Goal: Task Accomplishment & Management: Complete application form

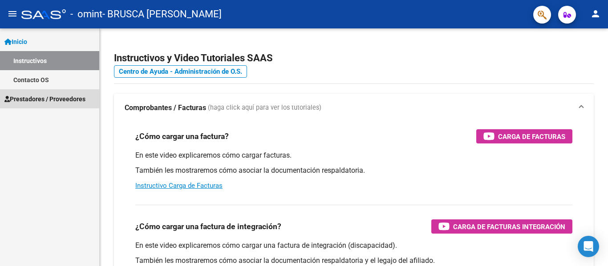
click at [69, 98] on span "Prestadores / Proveedores" at bounding box center [44, 99] width 81 height 10
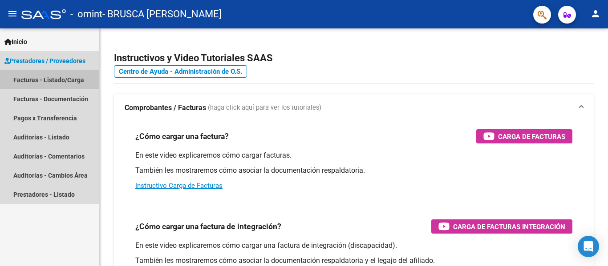
click at [66, 78] on link "Facturas - Listado/Carga" at bounding box center [49, 79] width 99 height 19
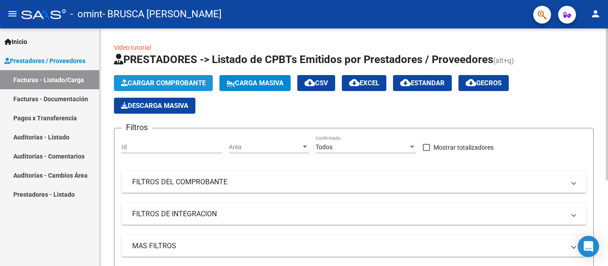
click at [149, 83] on span "Cargar Comprobante" at bounding box center [163, 83] width 85 height 8
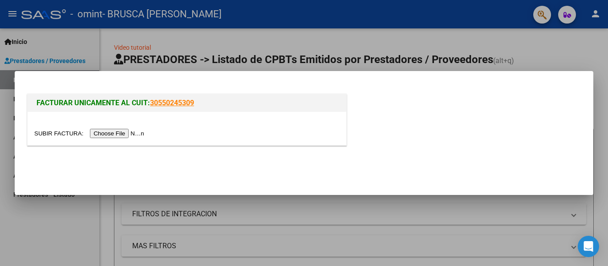
click at [103, 134] on input "file" at bounding box center [90, 133] width 113 height 9
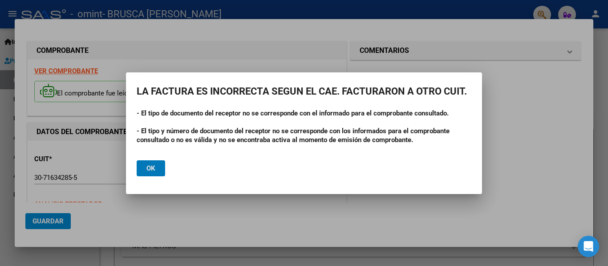
click at [150, 169] on span "Ok" at bounding box center [150, 169] width 9 height 8
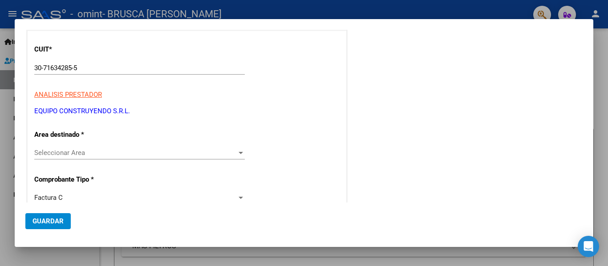
scroll to position [106, 0]
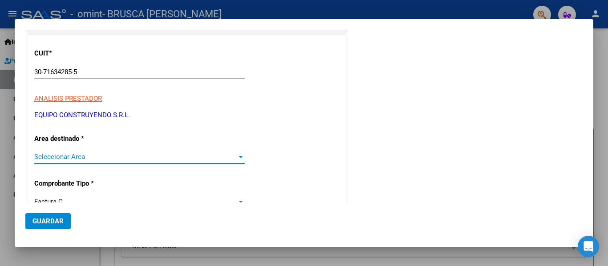
click at [237, 158] on div at bounding box center [241, 156] width 8 height 7
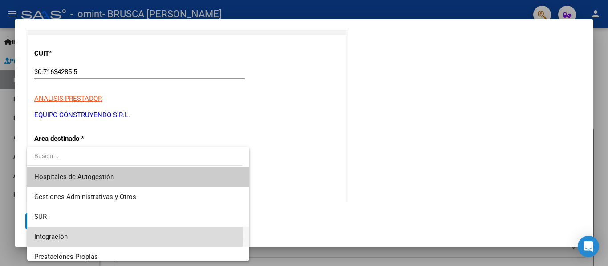
click at [134, 234] on span "Integración" at bounding box center [138, 237] width 208 height 20
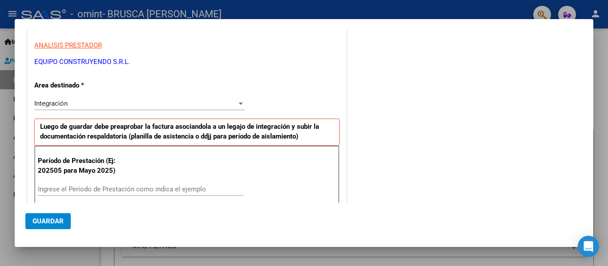
scroll to position [182, 0]
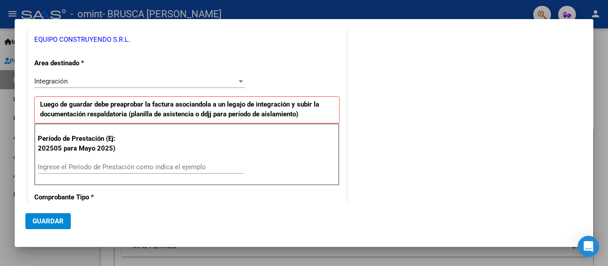
click at [141, 162] on div "Ingrese el Período de Prestación como indica el ejemplo" at bounding box center [141, 167] width 206 height 13
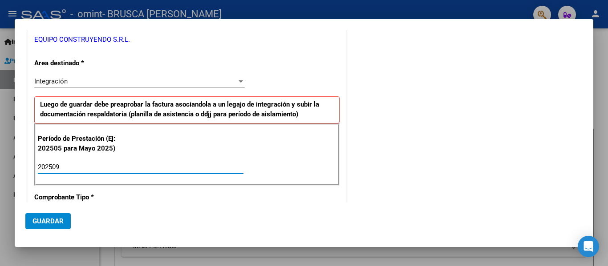
type input "202509"
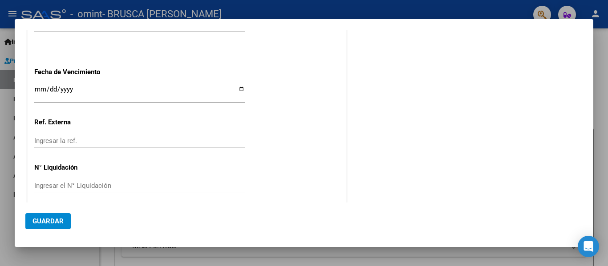
scroll to position [610, 0]
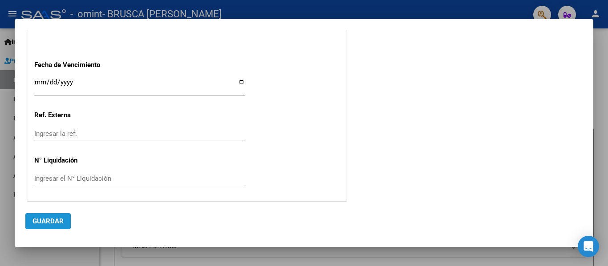
click at [48, 224] on span "Guardar" at bounding box center [47, 222] width 31 height 8
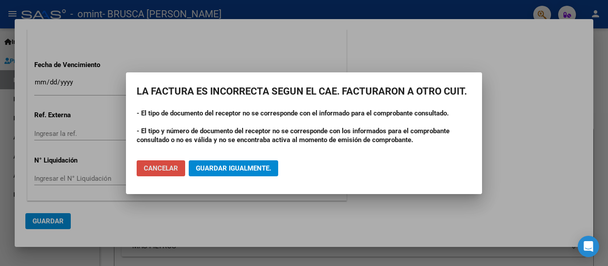
click at [174, 164] on button "Cancelar" at bounding box center [161, 169] width 48 height 16
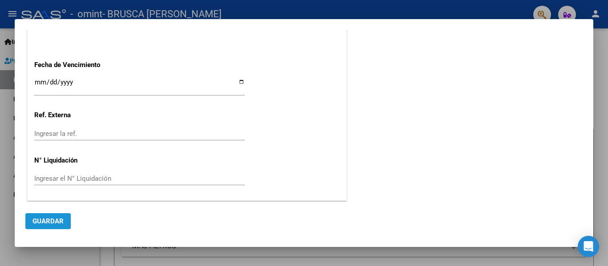
click at [56, 220] on span "Guardar" at bounding box center [47, 222] width 31 height 8
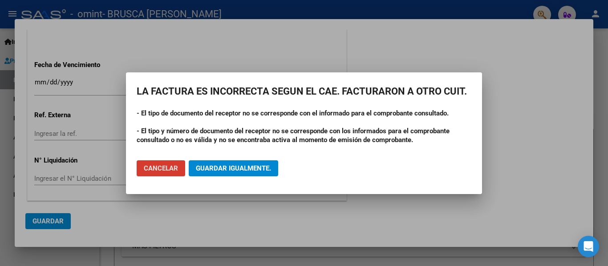
click at [260, 168] on span "Guardar igualmente." at bounding box center [233, 169] width 75 height 8
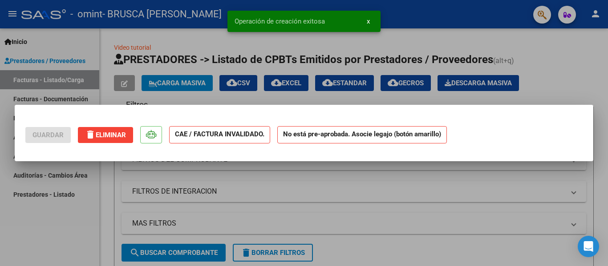
scroll to position [0, 0]
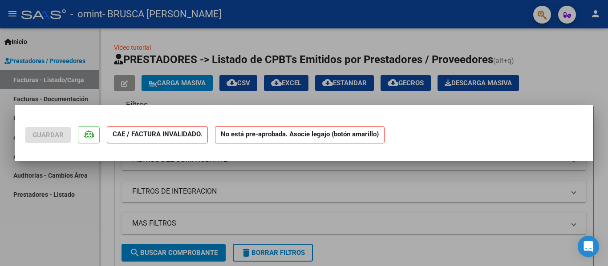
click at [71, 79] on div at bounding box center [304, 133] width 608 height 266
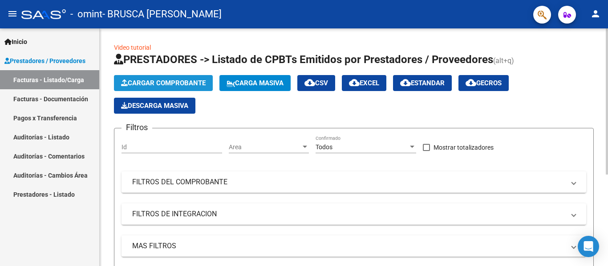
click at [163, 82] on span "Cargar Comprobante" at bounding box center [163, 83] width 85 height 8
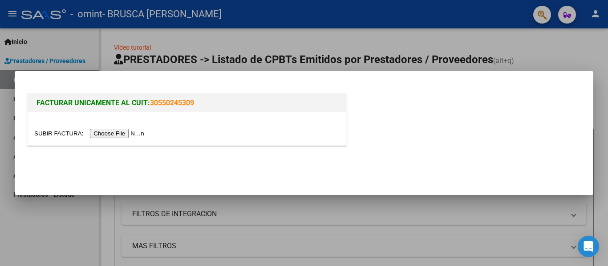
click at [117, 135] on input "file" at bounding box center [90, 133] width 113 height 9
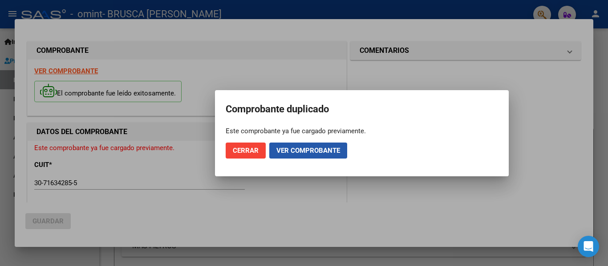
click at [300, 154] on span "Ver comprobante" at bounding box center [308, 151] width 64 height 8
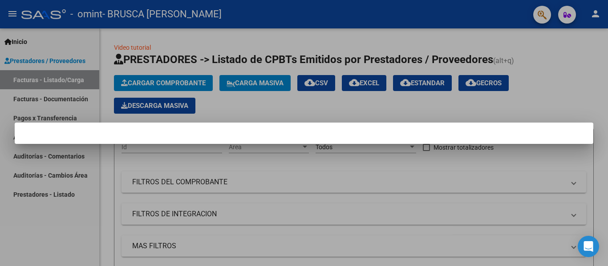
click at [561, 70] on div at bounding box center [304, 133] width 608 height 266
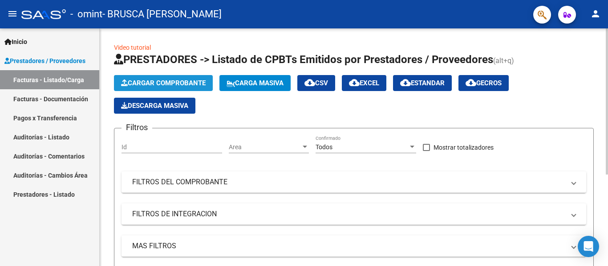
click at [174, 81] on span "Cargar Comprobante" at bounding box center [163, 83] width 85 height 8
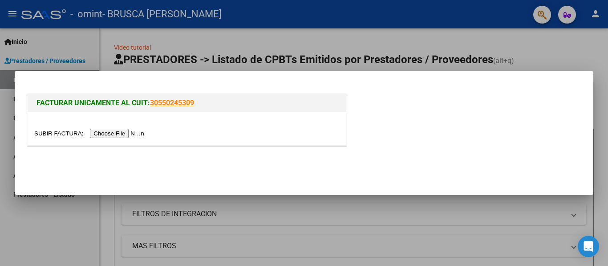
click at [113, 133] on input "file" at bounding box center [90, 133] width 113 height 9
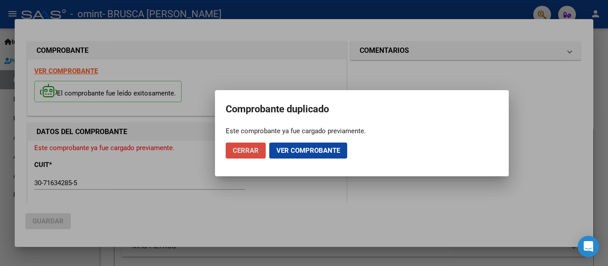
click at [251, 153] on span "Cerrar" at bounding box center [246, 151] width 26 height 8
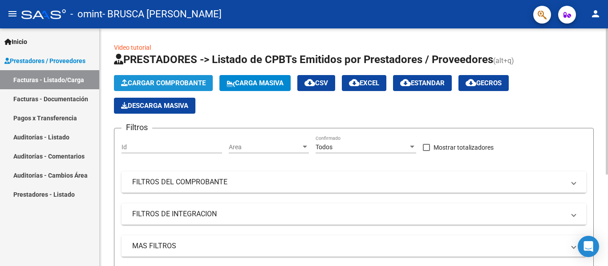
click at [196, 85] on span "Cargar Comprobante" at bounding box center [163, 83] width 85 height 8
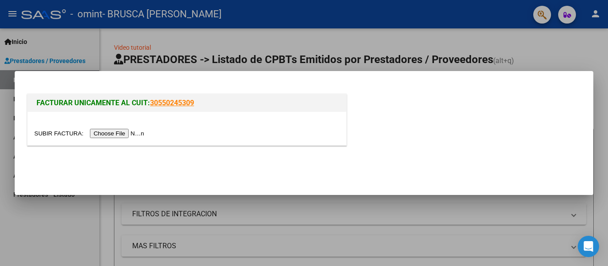
click at [109, 134] on input "file" at bounding box center [90, 133] width 113 height 9
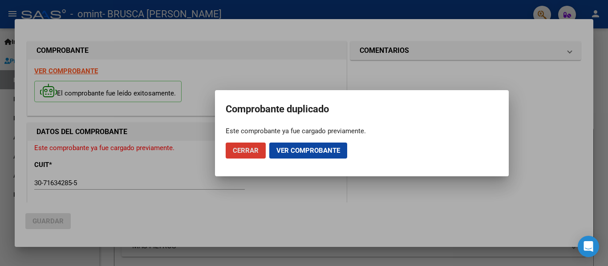
click at [244, 151] on span "Cerrar" at bounding box center [246, 151] width 26 height 8
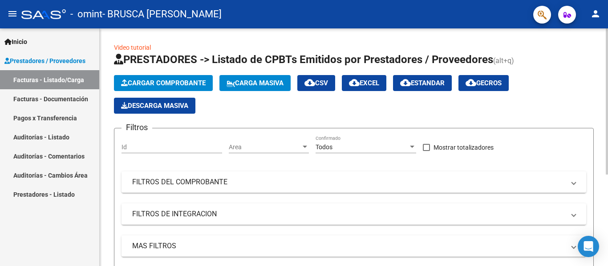
click at [161, 81] on span "Cargar Comprobante" at bounding box center [163, 83] width 85 height 8
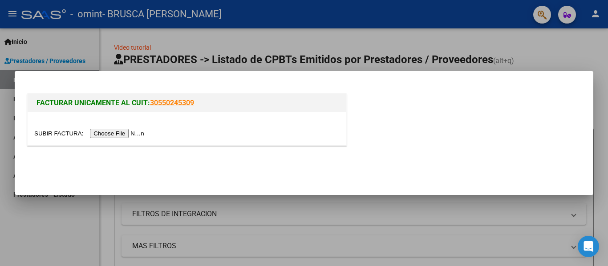
click at [110, 137] on input "file" at bounding box center [90, 133] width 113 height 9
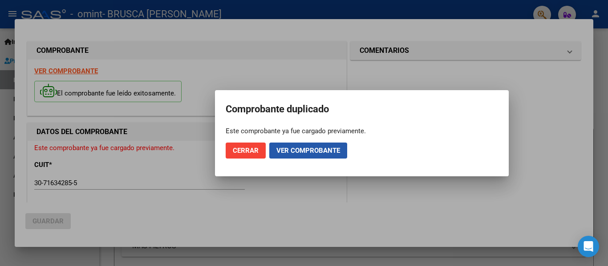
click at [285, 153] on span "Ver comprobante" at bounding box center [308, 151] width 64 height 8
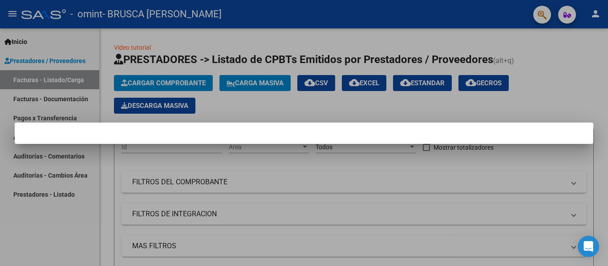
click at [147, 81] on div at bounding box center [304, 133] width 608 height 266
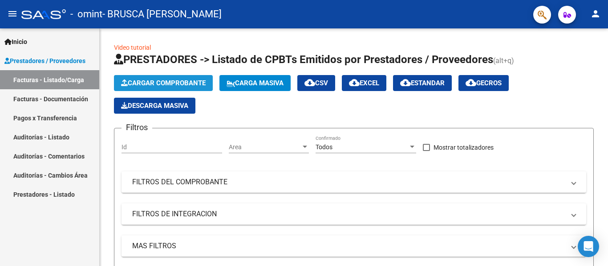
click at [147, 81] on span "Cargar Comprobante" at bounding box center [163, 83] width 85 height 8
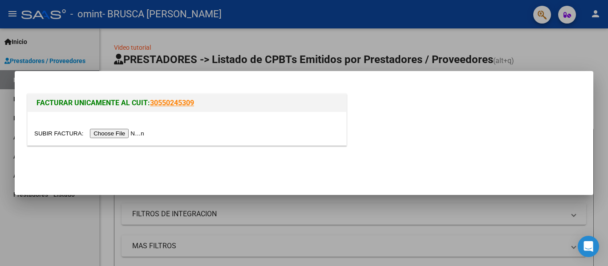
click at [113, 132] on input "file" at bounding box center [90, 133] width 113 height 9
click at [101, 133] on input "file" at bounding box center [90, 133] width 113 height 9
click at [98, 133] on input "file" at bounding box center [90, 133] width 113 height 9
click at [101, 131] on input "file" at bounding box center [90, 133] width 113 height 9
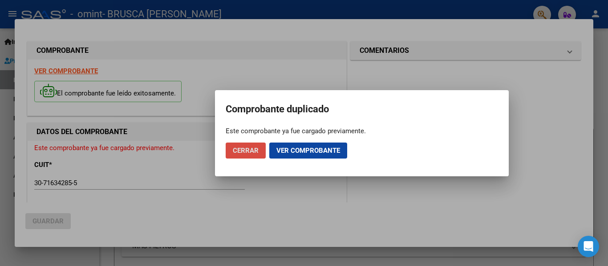
click at [250, 151] on span "Cerrar" at bounding box center [246, 151] width 26 height 8
